Goal: Task Accomplishment & Management: Use online tool/utility

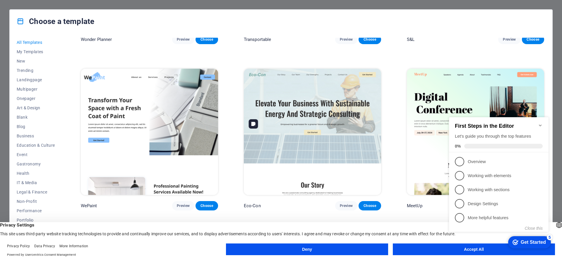
scroll to position [644, 0]
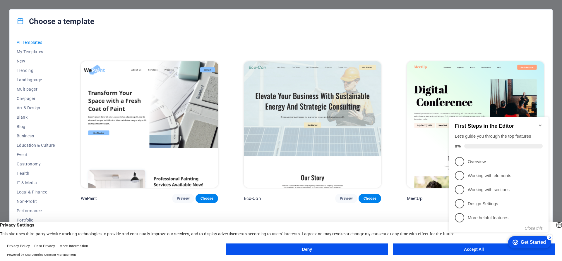
click at [477, 249] on div "checkmark Get Started 5 First Steps in the Editor Let's guide you through the t…" at bounding box center [500, 180] width 107 height 142
click at [459, 249] on div "checkmark Get Started 5 First Steps in the Editor Let's guide you through the t…" at bounding box center [500, 180] width 107 height 142
drag, startPoint x: 531, startPoint y: 241, endPoint x: 515, endPoint y: 250, distance: 19.0
click at [531, 241] on div "Get Started" at bounding box center [533, 242] width 25 height 5
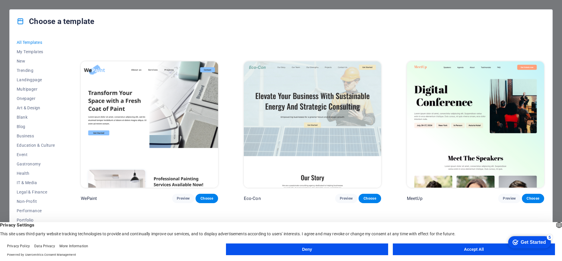
click at [503, 249] on html "checkmark Get Started 5 First Steps in the Editor Let's guide you through the t…" at bounding box center [528, 243] width 50 height 18
click at [472, 251] on button "Accept All" at bounding box center [474, 250] width 162 height 12
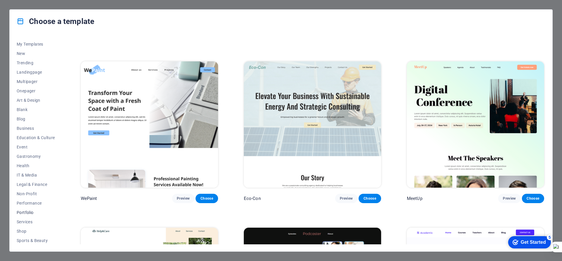
scroll to position [7, 0]
click at [28, 128] on span "Business" at bounding box center [36, 128] width 38 height 5
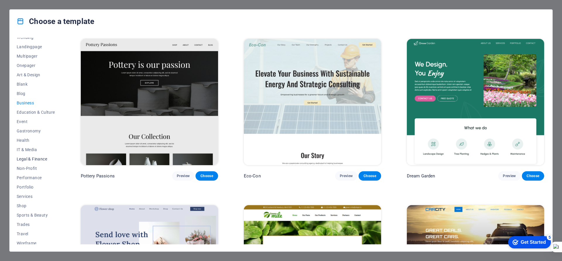
scroll to position [37, 0]
click at [22, 201] on span "Shop" at bounding box center [36, 202] width 38 height 5
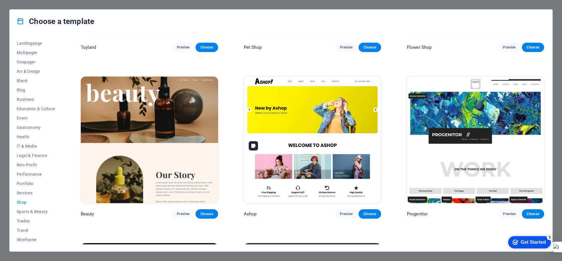
scroll to position [322, 0]
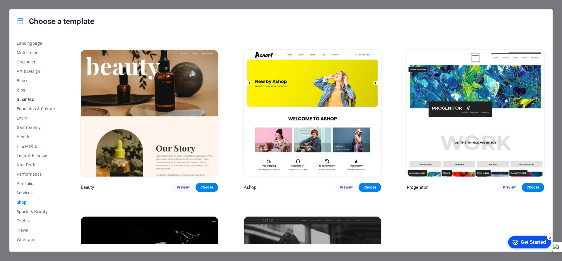
click at [32, 98] on span "Business" at bounding box center [36, 99] width 38 height 5
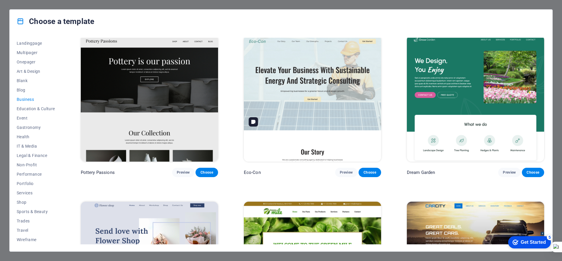
scroll to position [0, 0]
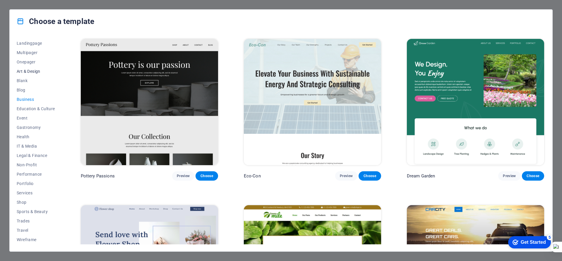
click at [26, 70] on span "Art & Design" at bounding box center [36, 71] width 38 height 5
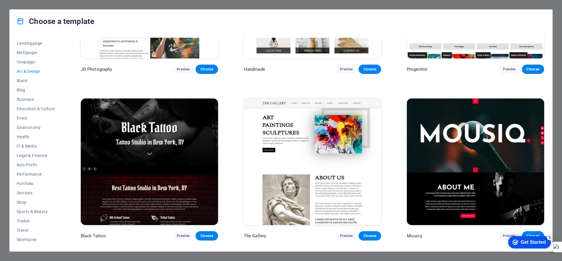
scroll to position [293, 0]
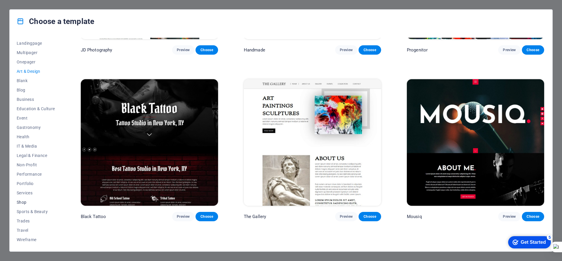
click at [25, 203] on span "Shop" at bounding box center [36, 202] width 38 height 5
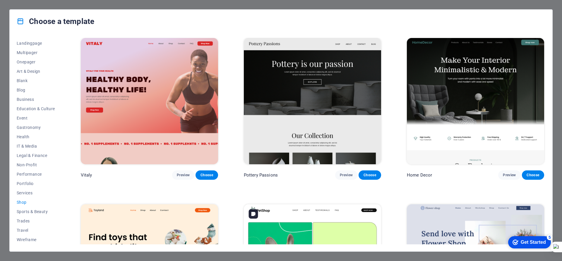
scroll to position [0, 0]
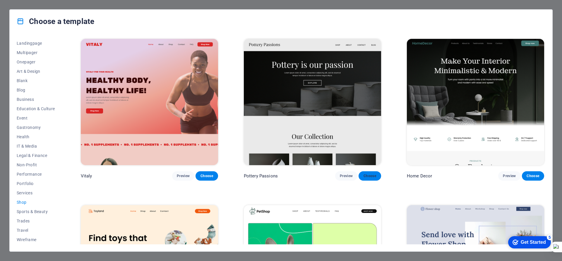
click at [370, 175] on span "Choose" at bounding box center [369, 176] width 13 height 5
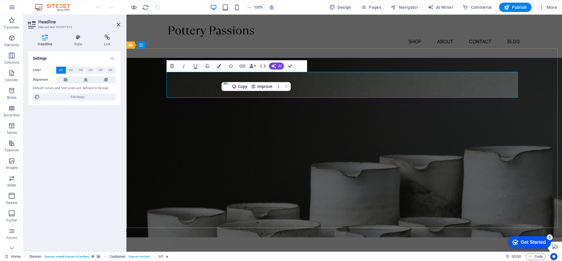
select select "English"
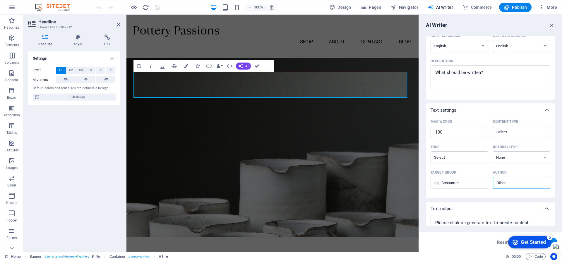
scroll to position [77, 0]
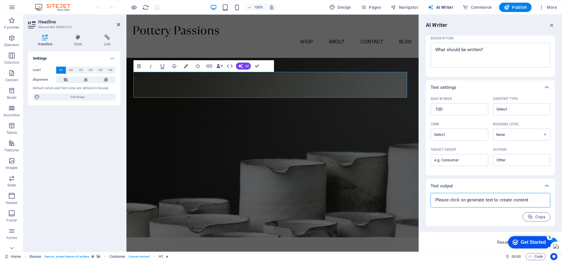
click at [527, 201] on textarea at bounding box center [491, 200] width 114 height 9
drag, startPoint x: 530, startPoint y: 199, endPoint x: 468, endPoint y: 201, distance: 62.1
click at [468, 201] on textarea at bounding box center [491, 200] width 114 height 9
type textarea "x"
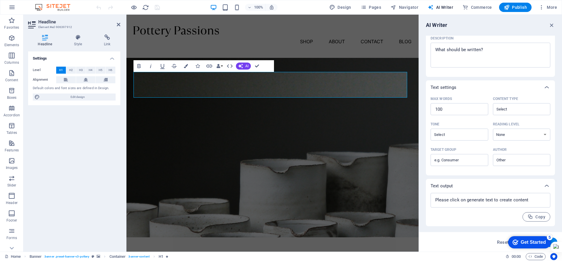
click at [535, 244] on div "Get Started" at bounding box center [533, 242] width 25 height 5
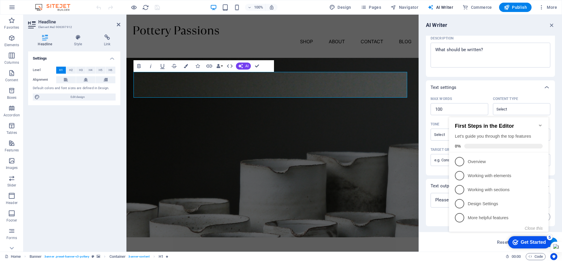
click at [479, 144] on span at bounding box center [503, 146] width 78 height 5
click at [460, 203] on span "4" at bounding box center [459, 203] width 9 height 9
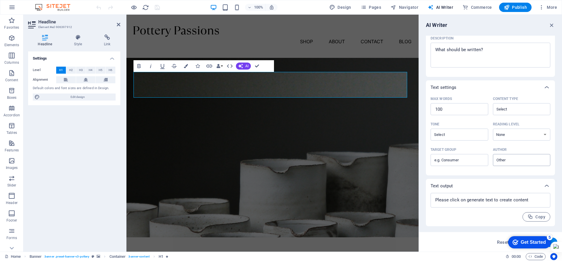
click at [505, 160] on input "Author ​" at bounding box center [517, 160] width 44 height 8
click at [478, 177] on div "Text input Element ​ You can only choose headline and text elements. Existing t…" at bounding box center [490, 93] width 129 height 268
click at [545, 133] on select "None Academic Adult Teen Child" at bounding box center [522, 135] width 58 height 12
click at [448, 136] on input "Tone ​" at bounding box center [454, 135] width 44 height 8
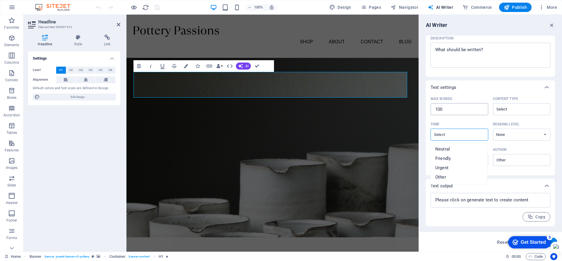
click at [454, 107] on input "100" at bounding box center [460, 110] width 58 height 12
click at [518, 110] on input "Content type ​" at bounding box center [517, 109] width 44 height 8
click at [491, 89] on div "Text settings" at bounding box center [485, 88] width 109 height 6
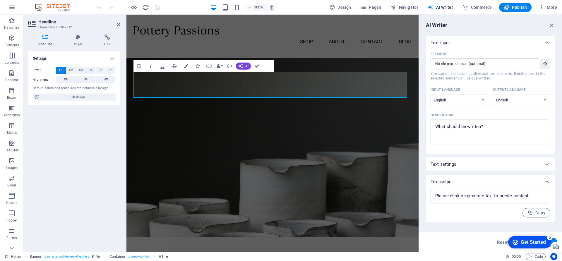
scroll to position [0, 0]
click at [492, 65] on input "Element ​ You can only choose headline and text elements. Existing text in the …" at bounding box center [483, 64] width 105 height 11
drag, startPoint x: 388, startPoint y: 89, endPoint x: 157, endPoint y: 93, distance: 230.7
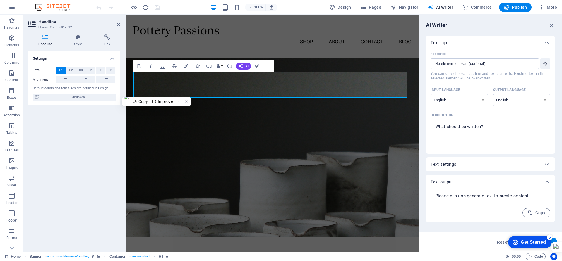
click at [73, 168] on div "Settings Level H1 H2 H3 H4 H5 H6 Alignment Default colors and font sizes are de…" at bounding box center [74, 150] width 92 height 196
click at [548, 8] on span "More" at bounding box center [548, 7] width 18 height 6
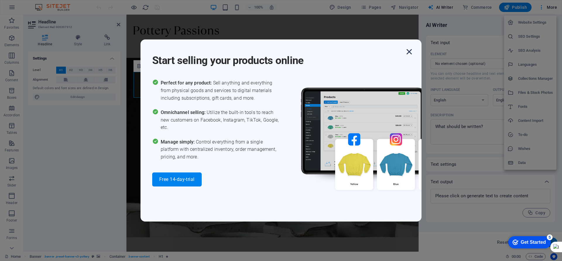
click at [409, 54] on icon "button" at bounding box center [409, 52] width 11 height 11
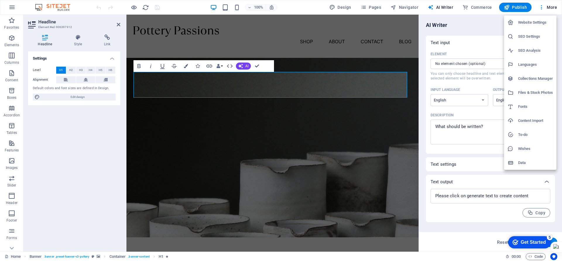
click at [245, 65] on div at bounding box center [281, 130] width 562 height 261
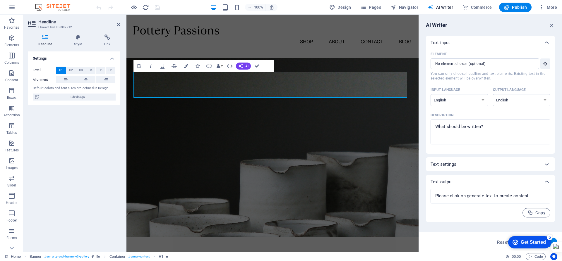
click at [243, 66] on icon "button" at bounding box center [240, 66] width 5 height 5
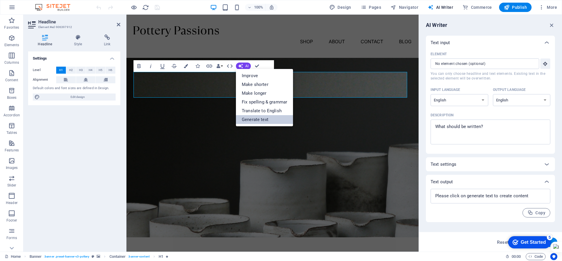
drag, startPoint x: 261, startPoint y: 119, endPoint x: 134, endPoint y: 102, distance: 128.4
click at [261, 119] on link "Generate text" at bounding box center [264, 119] width 57 height 9
type input "#ed-906397912"
type textarea "x"
type input "10"
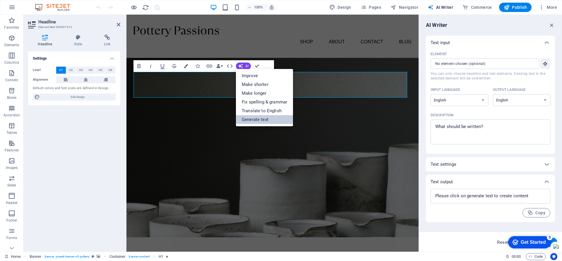
type textarea "x"
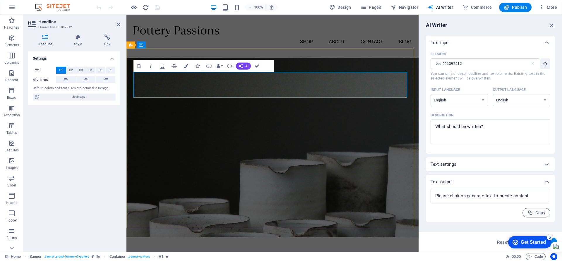
drag, startPoint x: 383, startPoint y: 85, endPoint x: 148, endPoint y: 86, distance: 234.5
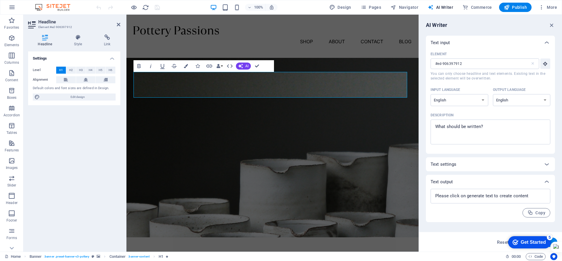
click at [87, 143] on div "Settings Level H1 H2 H3 H4 H5 H6 Alignment Default colors and font sizes are de…" at bounding box center [74, 150] width 92 height 196
click at [119, 26] on icon at bounding box center [119, 24] width 4 height 5
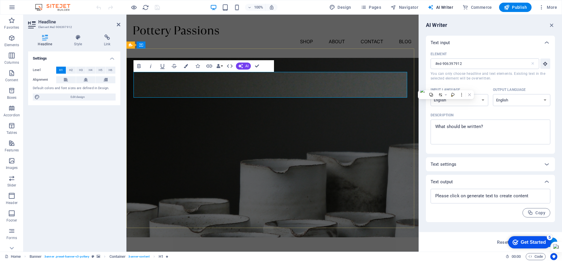
drag, startPoint x: 381, startPoint y: 85, endPoint x: 162, endPoint y: 83, distance: 218.4
drag, startPoint x: 263, startPoint y: 85, endPoint x: 384, endPoint y: 88, distance: 121.5
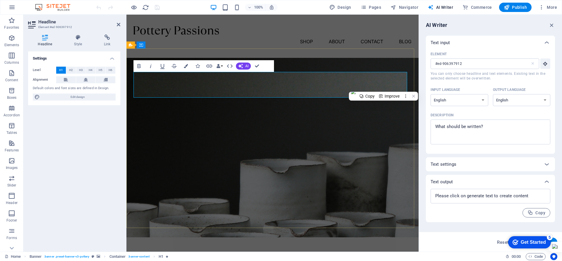
copy span "our passion"
drag, startPoint x: 383, startPoint y: 87, endPoint x: 160, endPoint y: 87, distance: 223.1
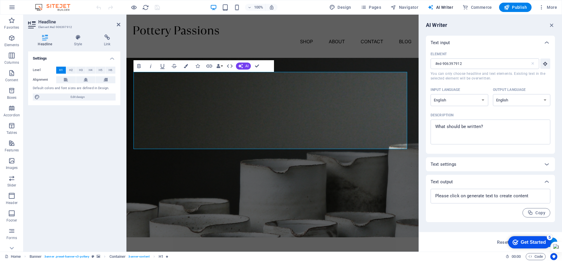
click at [97, 144] on div "Settings Level H1 H2 H3 H4 H5 H6 Alignment Default colors and font sizes are de…" at bounding box center [74, 150] width 92 height 196
click at [109, 118] on div "Settings Level H1 H2 H3 H4 H5 H6 Alignment Default colors and font sizes are de…" at bounding box center [74, 150] width 92 height 196
drag, startPoint x: 526, startPoint y: 241, endPoint x: 578, endPoint y: 328, distance: 101.1
click at [526, 240] on div "Get Started" at bounding box center [533, 242] width 25 height 5
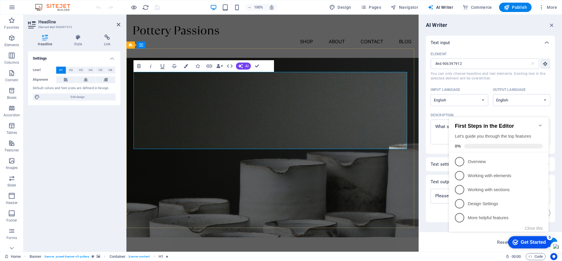
drag, startPoint x: 397, startPoint y: 144, endPoint x: 169, endPoint y: 88, distance: 234.5
click at [69, 70] on span "H2" at bounding box center [71, 70] width 4 height 7
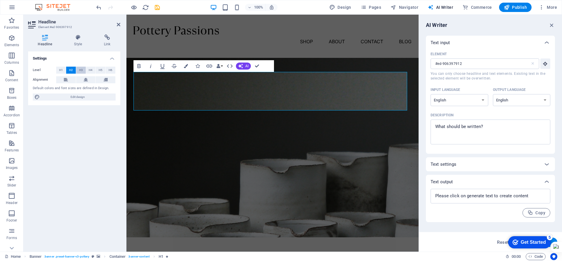
click at [82, 71] on span "H3" at bounding box center [81, 70] width 4 height 7
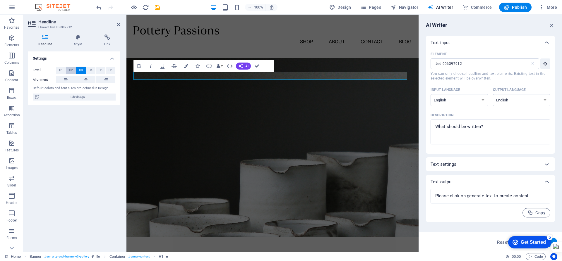
click at [73, 71] on span "H2" at bounding box center [71, 70] width 4 height 7
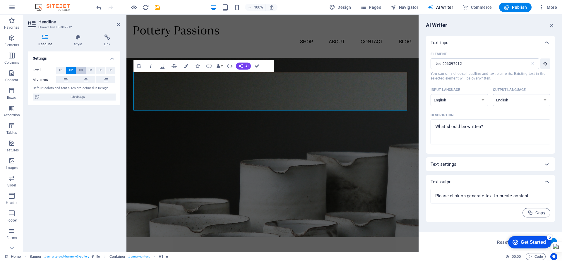
click at [80, 70] on span "H3" at bounding box center [81, 70] width 4 height 7
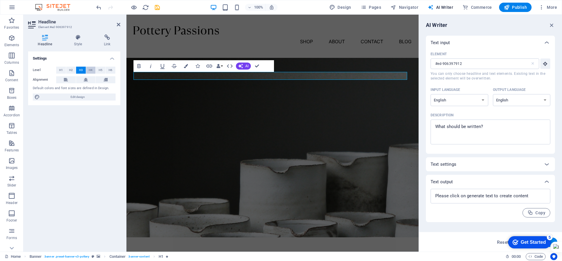
click at [89, 71] on span "H4" at bounding box center [91, 70] width 4 height 7
click at [102, 69] on span "H5" at bounding box center [101, 70] width 4 height 7
click at [78, 71] on button "H3" at bounding box center [81, 70] width 10 height 7
click at [69, 71] on span "H2" at bounding box center [71, 70] width 4 height 7
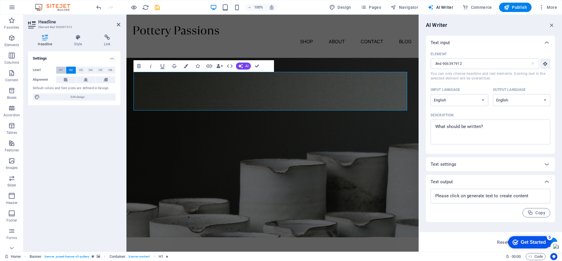
click at [63, 71] on button "H1" at bounding box center [61, 70] width 10 height 7
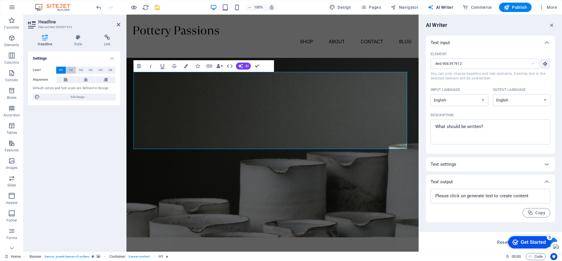
click at [71, 70] on span "H2" at bounding box center [71, 70] width 4 height 7
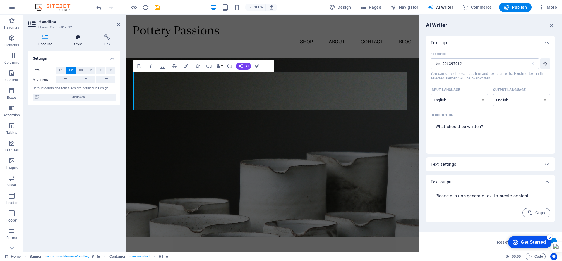
click at [78, 40] on icon at bounding box center [78, 38] width 28 height 6
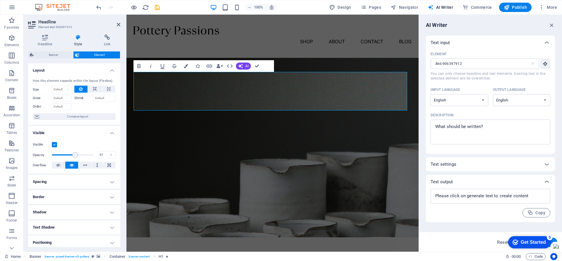
drag, startPoint x: 81, startPoint y: 155, endPoint x: 74, endPoint y: 154, distance: 7.1
click at [74, 154] on span at bounding box center [72, 155] width 41 height 9
type input "96"
drag, startPoint x: 75, startPoint y: 154, endPoint x: 90, endPoint y: 155, distance: 15.5
click at [90, 155] on span at bounding box center [91, 155] width 6 height 6
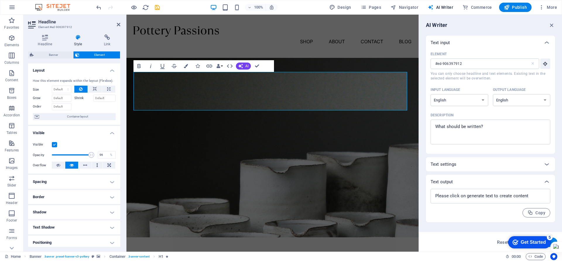
click at [55, 144] on label at bounding box center [54, 144] width 5 height 5
click at [0, 0] on input "Visible" at bounding box center [0, 0] width 0 height 0
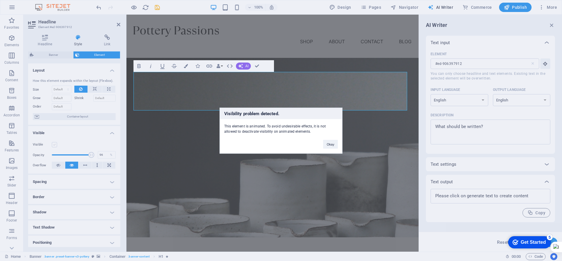
click at [55, 144] on div "Visibility problem detected. This element is animated. To avoid undesirable eff…" at bounding box center [281, 130] width 562 height 261
click at [327, 144] on button "Okay" at bounding box center [330, 144] width 15 height 9
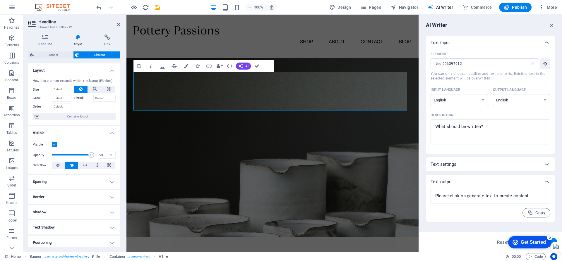
click at [55, 144] on label at bounding box center [54, 144] width 5 height 5
click at [0, 0] on input "Visible" at bounding box center [0, 0] width 0 height 0
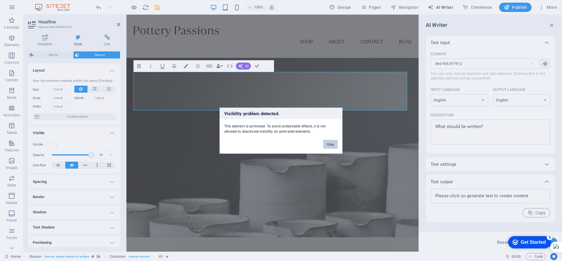
click at [332, 142] on button "Okay" at bounding box center [330, 144] width 15 height 9
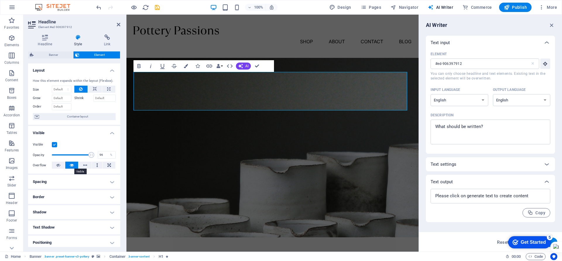
click at [71, 165] on icon at bounding box center [72, 165] width 4 height 7
click at [49, 182] on h4 "Spacing" at bounding box center [74, 182] width 92 height 14
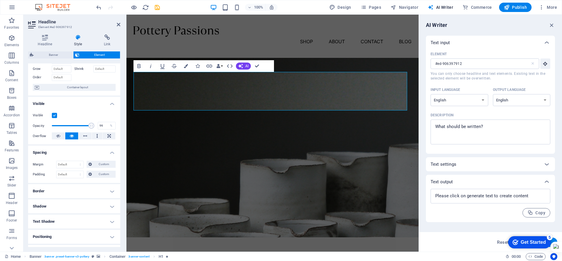
click at [112, 192] on h4 "Border" at bounding box center [74, 191] width 92 height 14
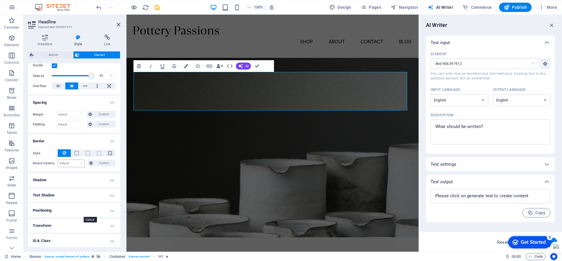
scroll to position [88, 0]
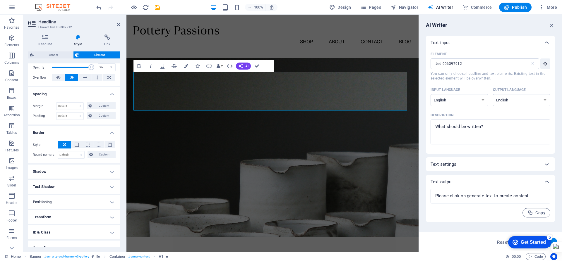
click at [111, 172] on h4 "Shadow" at bounding box center [74, 172] width 92 height 14
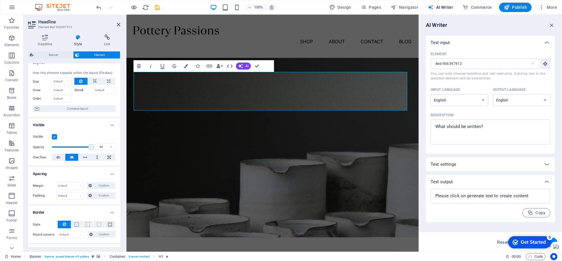
scroll to position [0, 0]
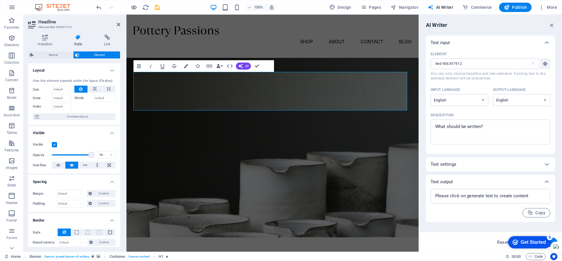
click at [91, 54] on span "Element" at bounding box center [99, 55] width 37 height 7
click at [97, 55] on span "Element" at bounding box center [99, 55] width 37 height 7
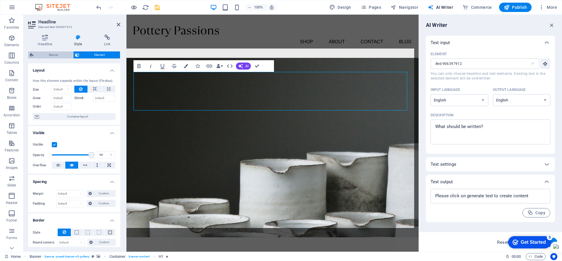
click at [51, 52] on span "Banner" at bounding box center [53, 55] width 36 height 7
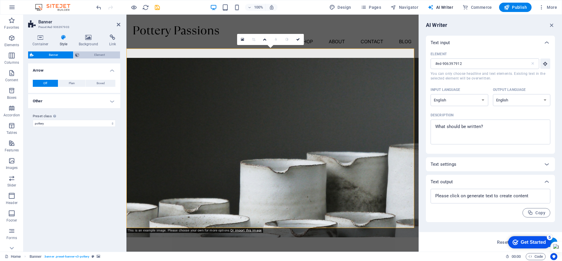
click at [102, 56] on span "Element" at bounding box center [99, 55] width 37 height 7
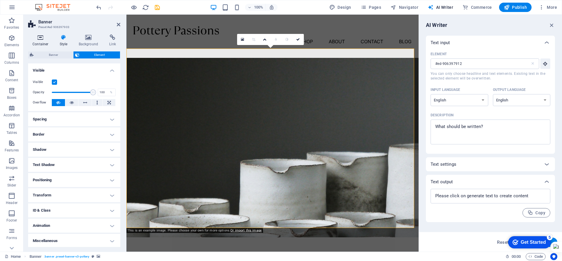
click at [41, 38] on icon at bounding box center [40, 38] width 25 height 6
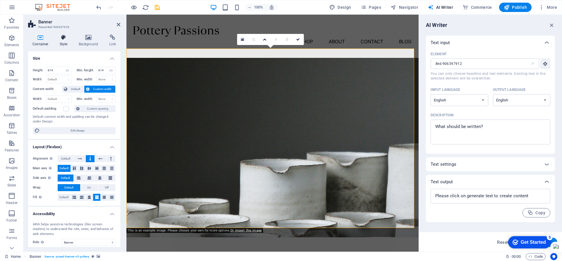
click at [65, 43] on h4 "Style" at bounding box center [64, 41] width 19 height 12
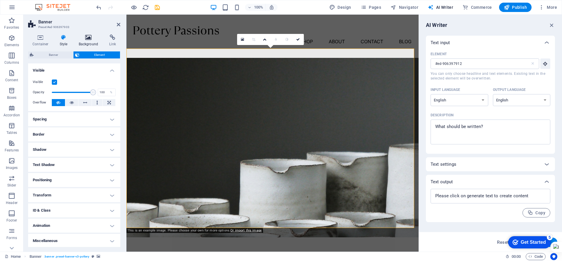
click at [91, 40] on h4 "Background" at bounding box center [89, 41] width 31 height 12
